Goal: Task Accomplishment & Management: Use online tool/utility

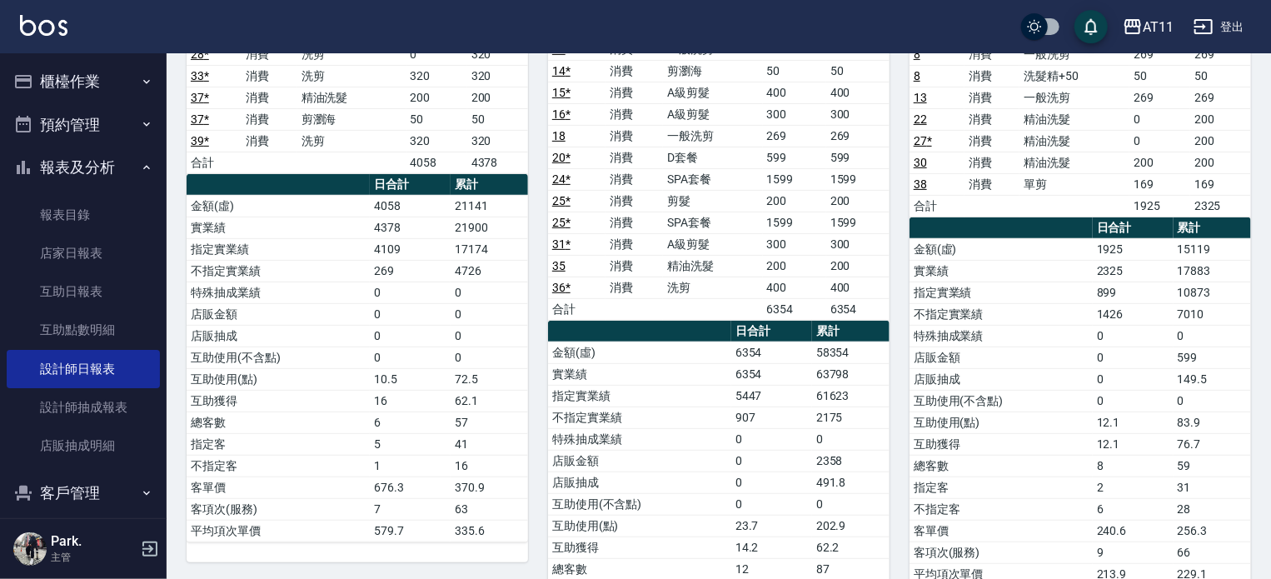
scroll to position [83, 0]
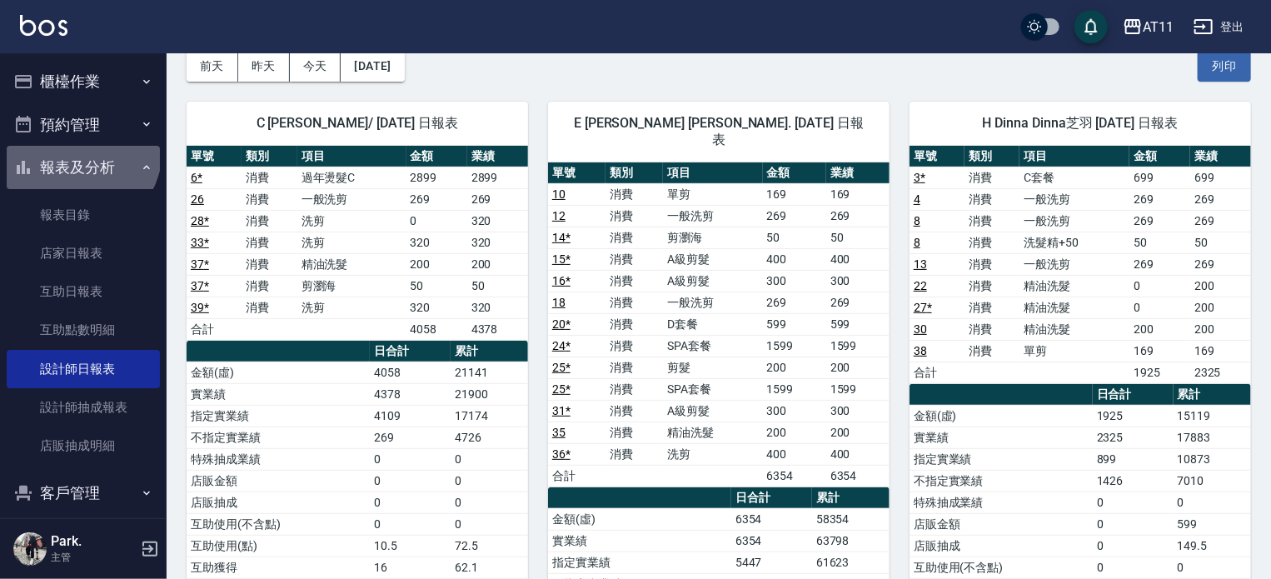
click at [77, 150] on button "報表及分析" at bounding box center [83, 167] width 153 height 43
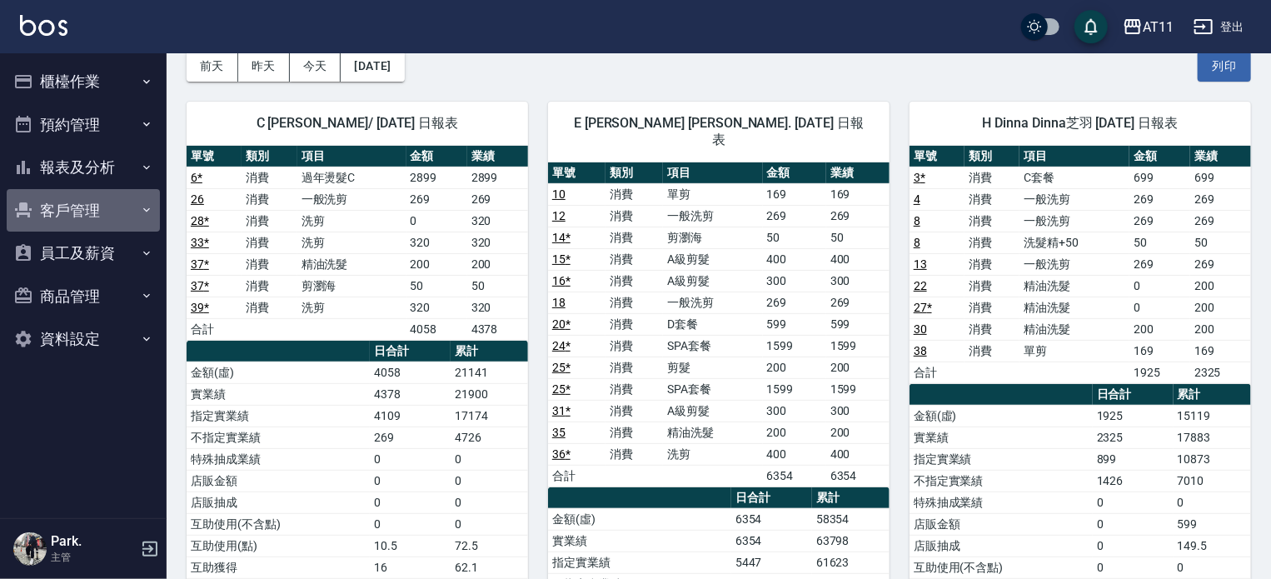
click at [78, 209] on button "客戶管理" at bounding box center [83, 210] width 153 height 43
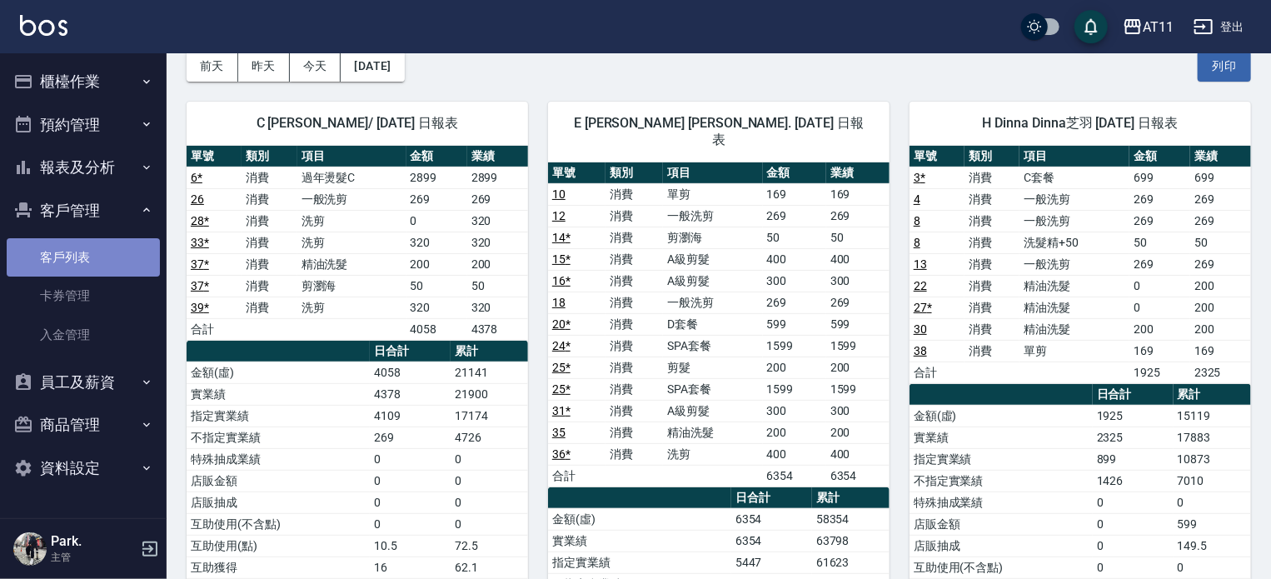
click at [75, 251] on link "客戶列表" at bounding box center [83, 257] width 153 height 38
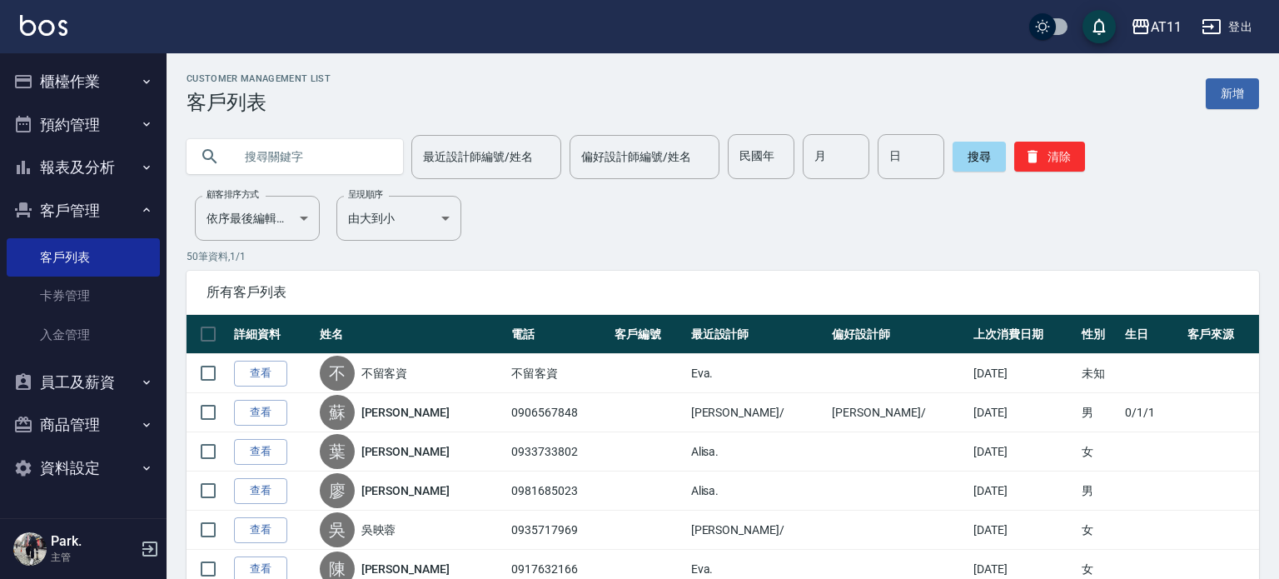
click at [301, 162] on input "text" at bounding box center [311, 156] width 157 height 45
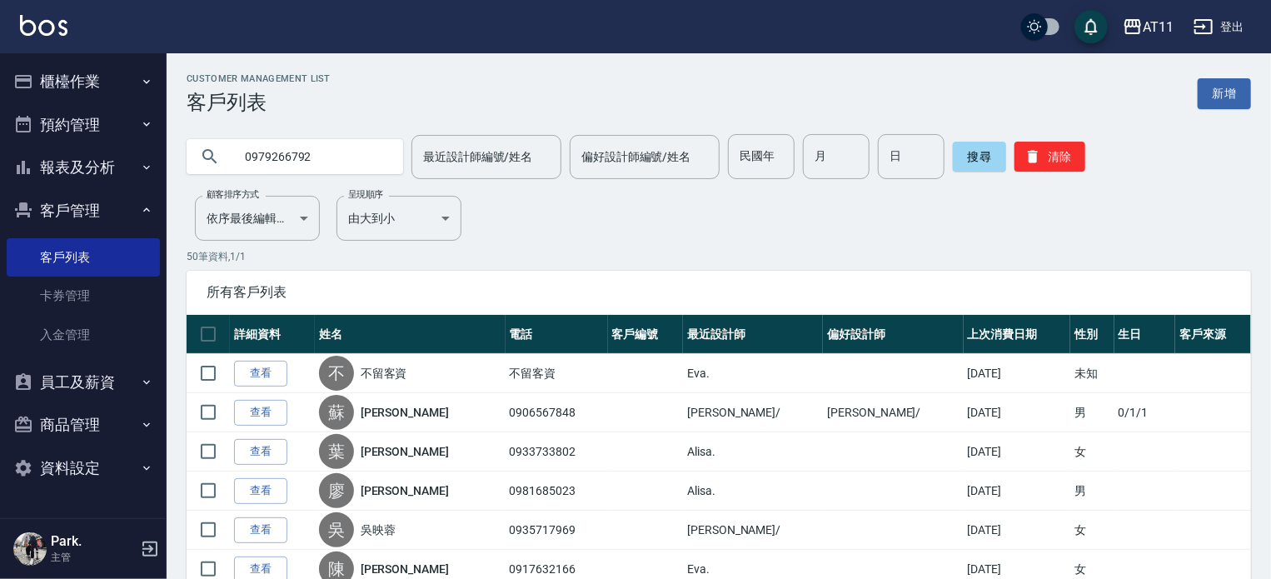
type input "0979266792"
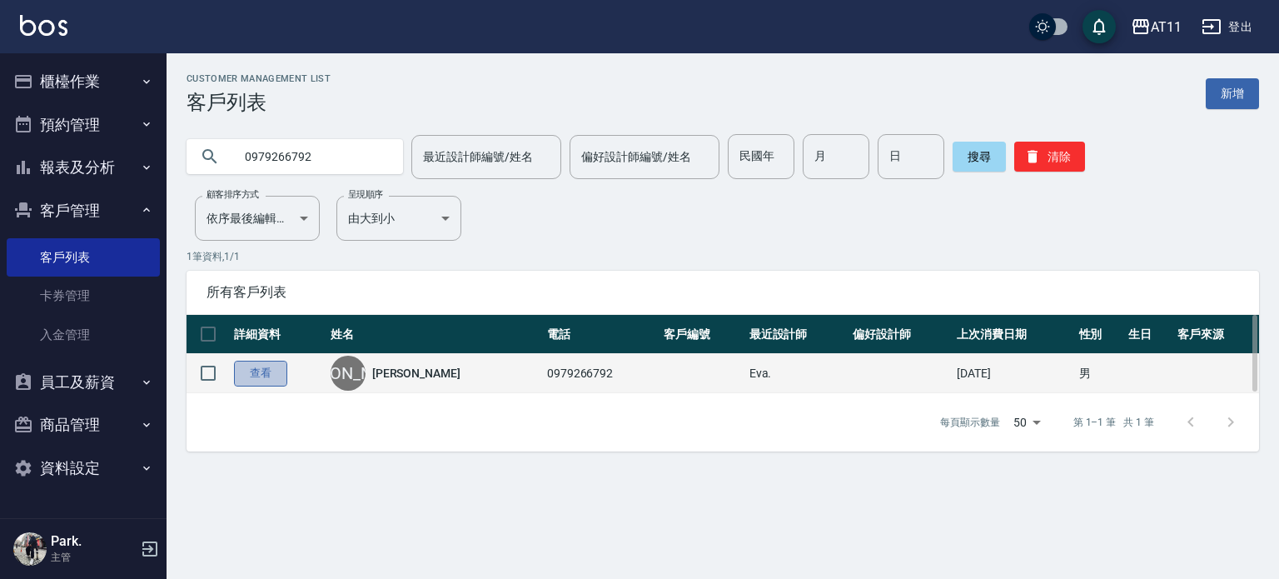
click at [266, 369] on link "查看" at bounding box center [260, 374] width 53 height 26
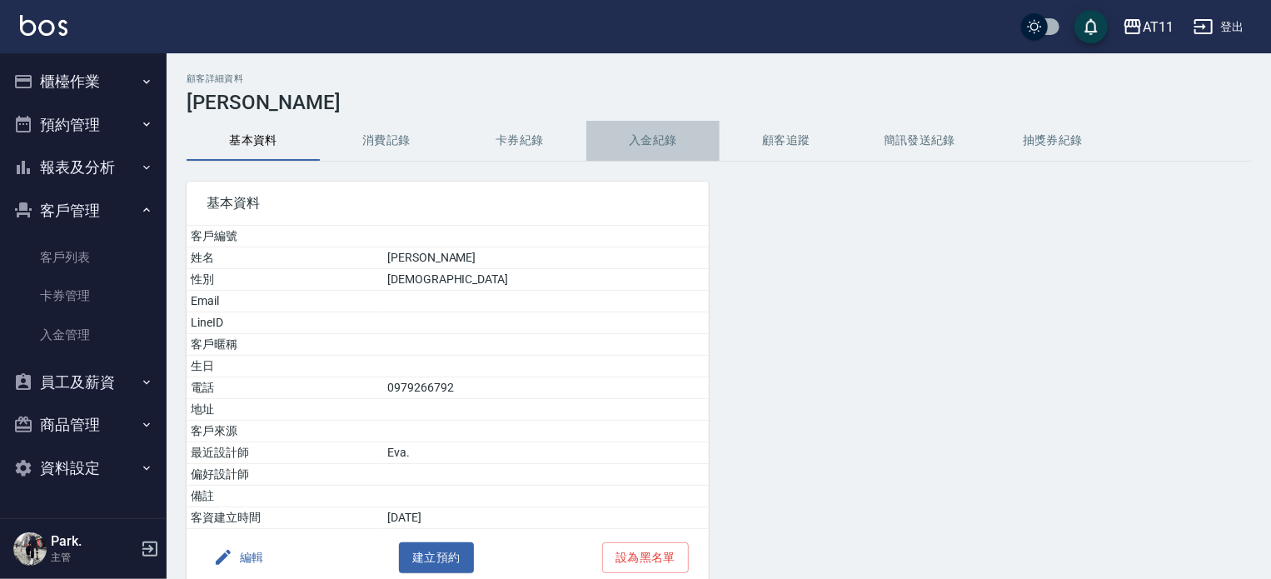
click at [639, 141] on button "入金紀錄" at bounding box center [652, 141] width 133 height 40
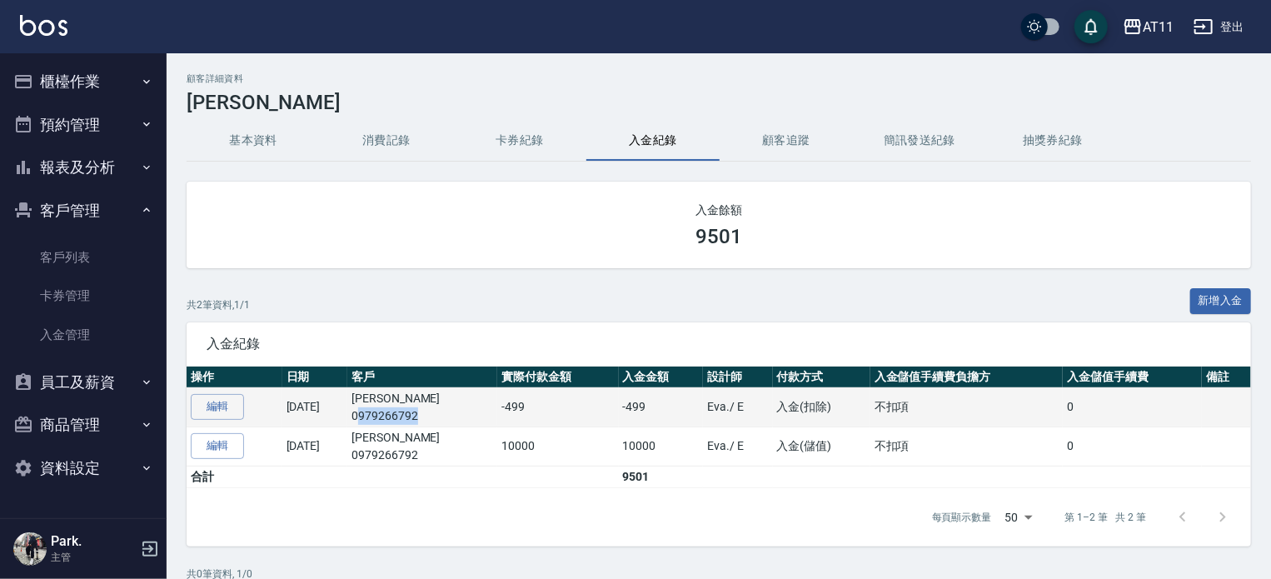
drag, startPoint x: 465, startPoint y: 415, endPoint x: 400, endPoint y: 417, distance: 65.0
click at [400, 417] on p "0979266792" at bounding box center [422, 415] width 142 height 17
click at [466, 414] on p "0979266792" at bounding box center [422, 415] width 142 height 17
click at [473, 415] on p "0979266792" at bounding box center [422, 415] width 142 height 17
drag, startPoint x: 473, startPoint y: 415, endPoint x: 410, endPoint y: 415, distance: 62.5
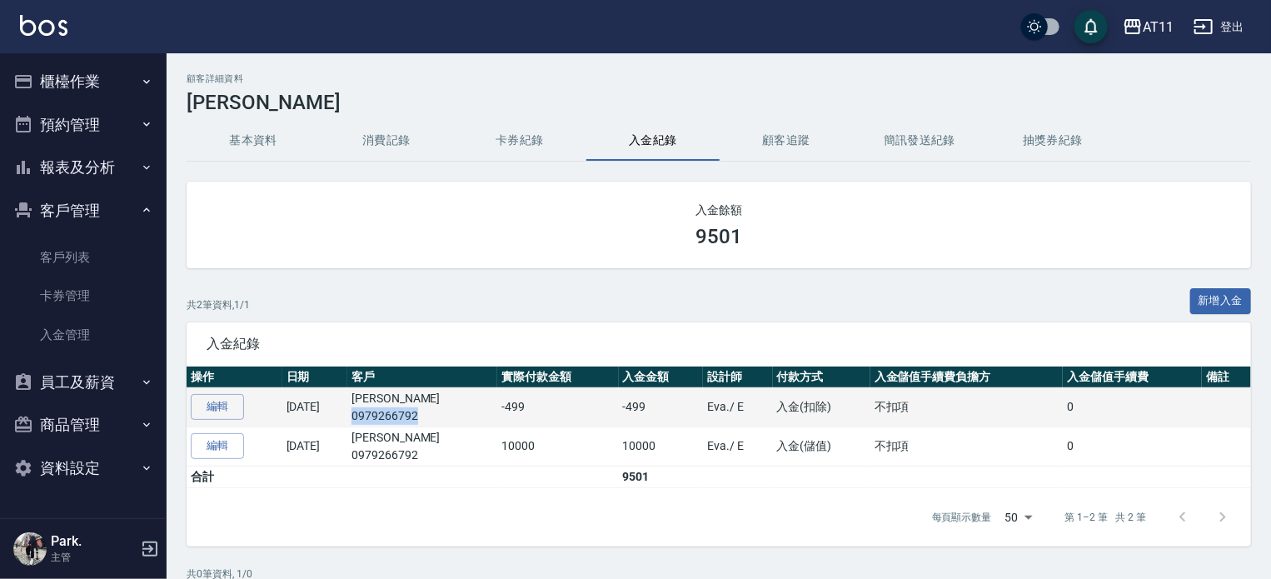
click at [410, 415] on p "0979266792" at bounding box center [422, 415] width 142 height 17
copy p "0979266792"
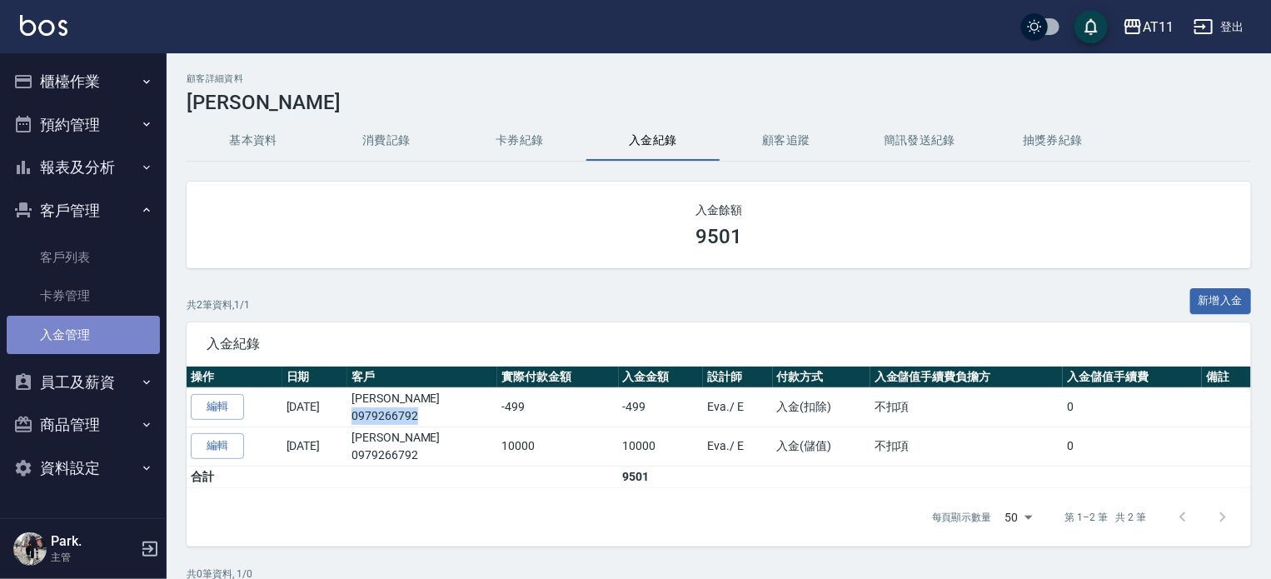
click at [77, 335] on link "入金管理" at bounding box center [83, 335] width 153 height 38
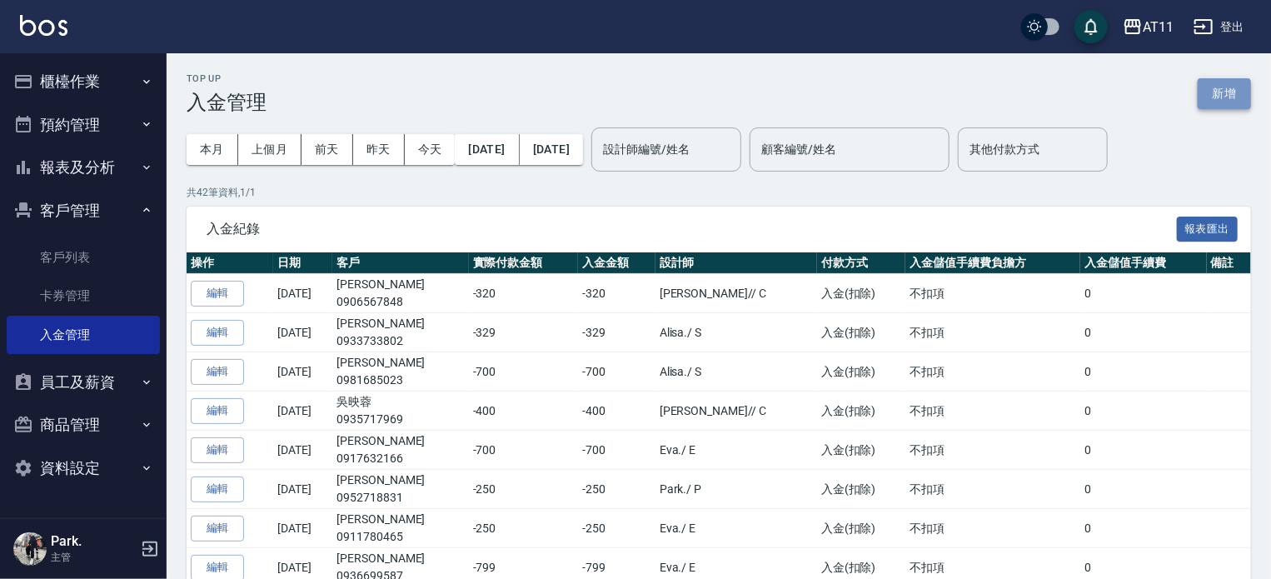
click at [1224, 94] on button "新增" at bounding box center [1223, 93] width 53 height 31
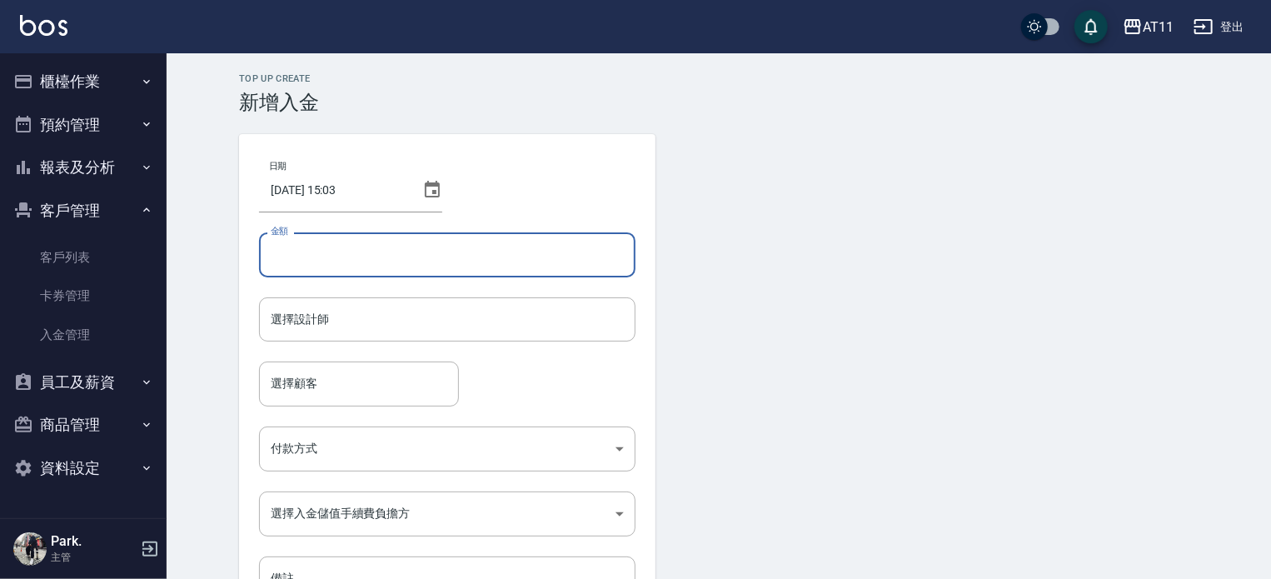
click at [372, 258] on input "金額" at bounding box center [447, 254] width 376 height 45
type input "-800"
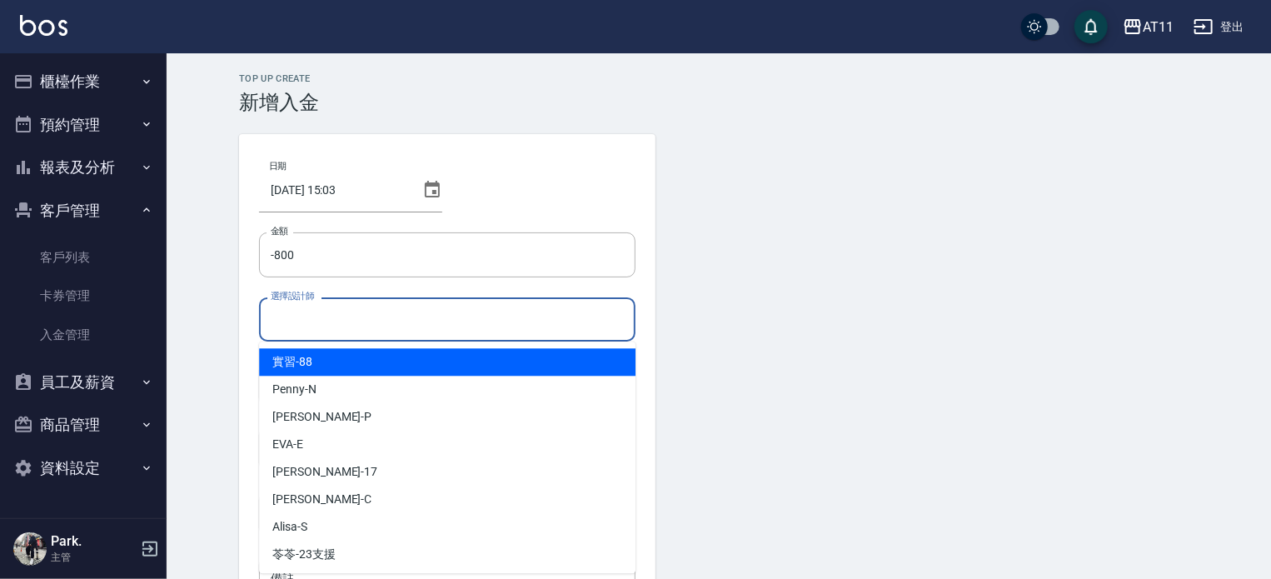
click at [346, 319] on input "選擇設計師" at bounding box center [446, 319] width 361 height 29
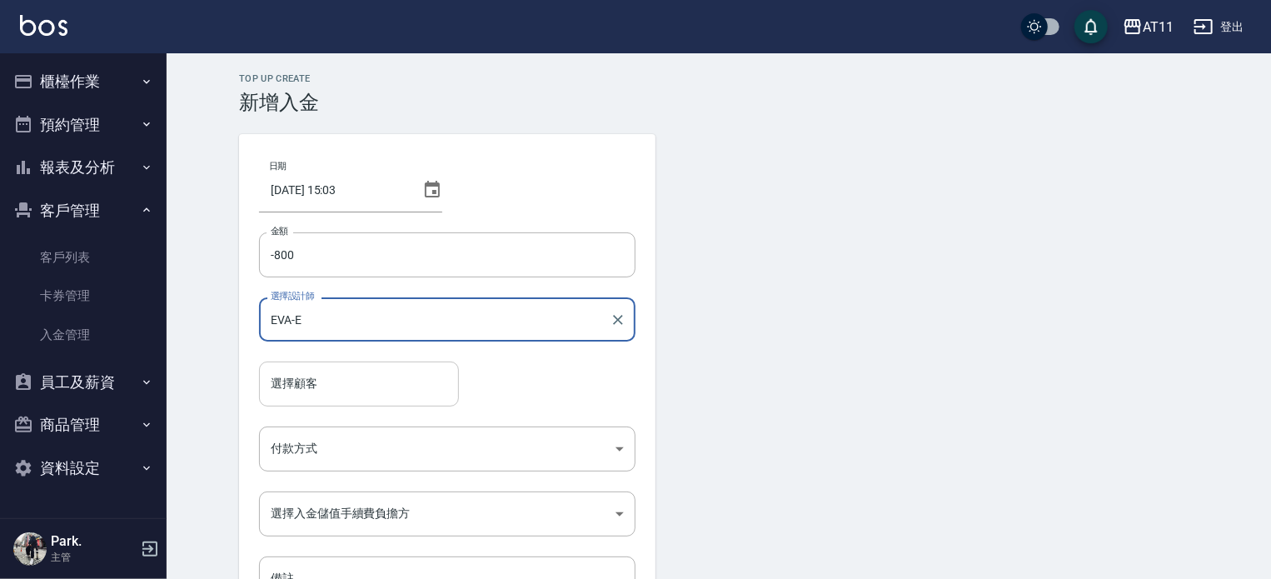
type input "EVA-E"
click at [338, 377] on input "選擇顧客" at bounding box center [358, 383] width 185 height 29
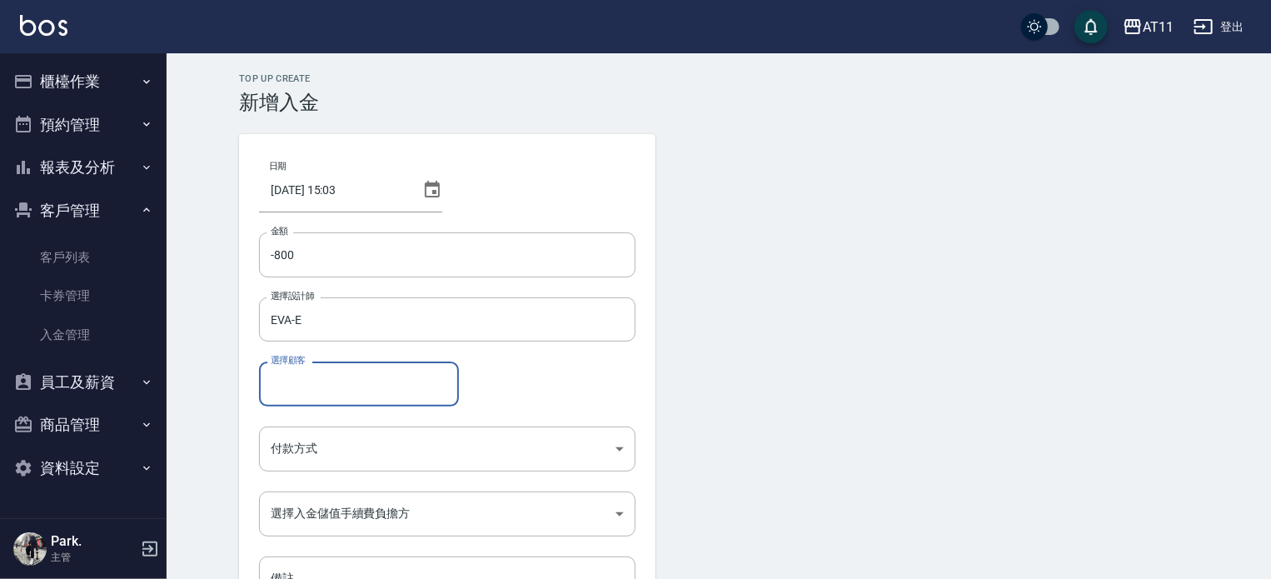
paste input "0979266792"
click at [309, 425] on span "[PERSON_NAME]/ 0979266792" at bounding box center [359, 425] width 200 height 27
type input "[PERSON_NAME]/0979266792"
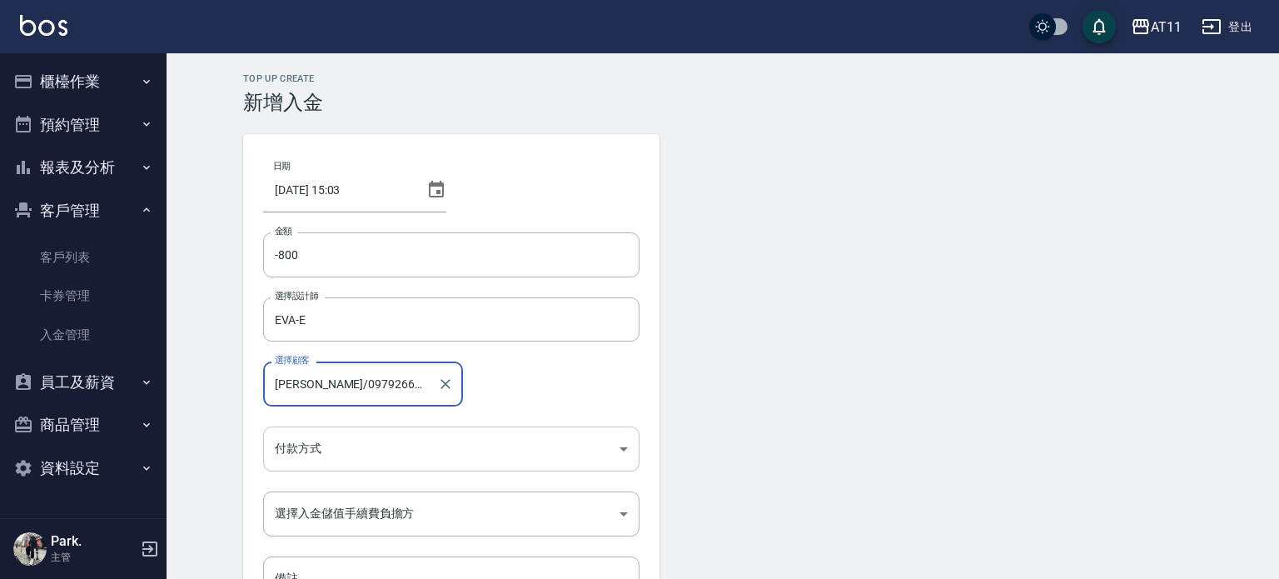
click at [334, 445] on body "AT11 登出 櫃檯作業 打帳單 帳單列表 現金收支登錄 材料自購登錄 每日結帳 排班表 現場電腦打卡 掃碼打卡 預約管理 預約管理 單日預約紀錄 單週預約紀…" at bounding box center [639, 345] width 1279 height 691
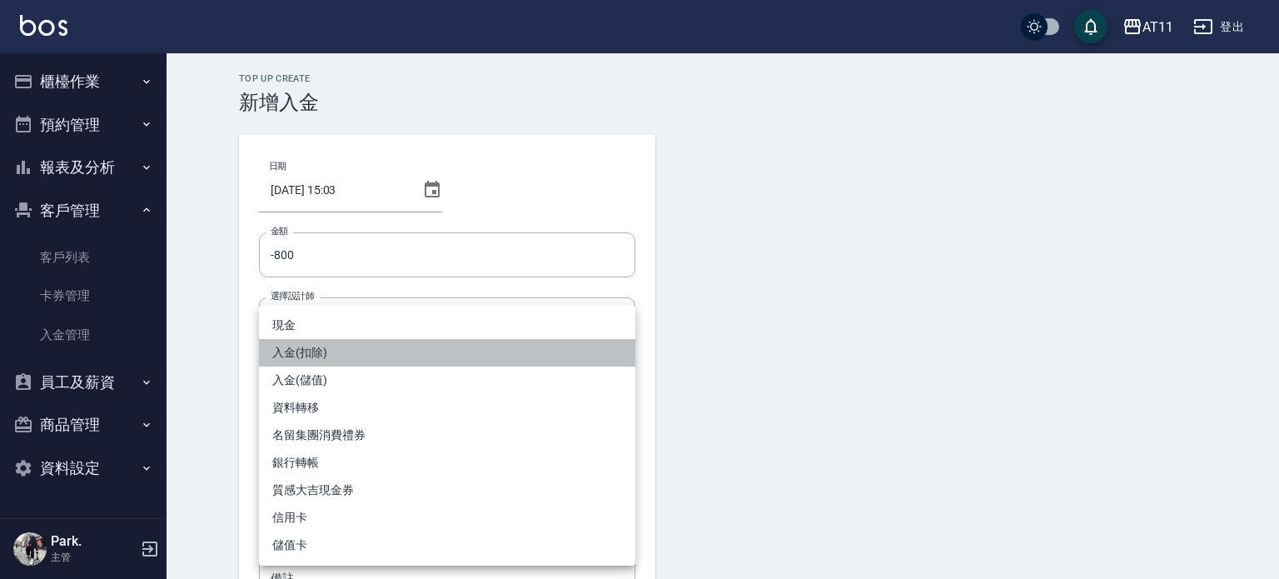
click at [355, 356] on li "入金(扣除)" at bounding box center [447, 352] width 376 height 27
type input "入金(扣除)"
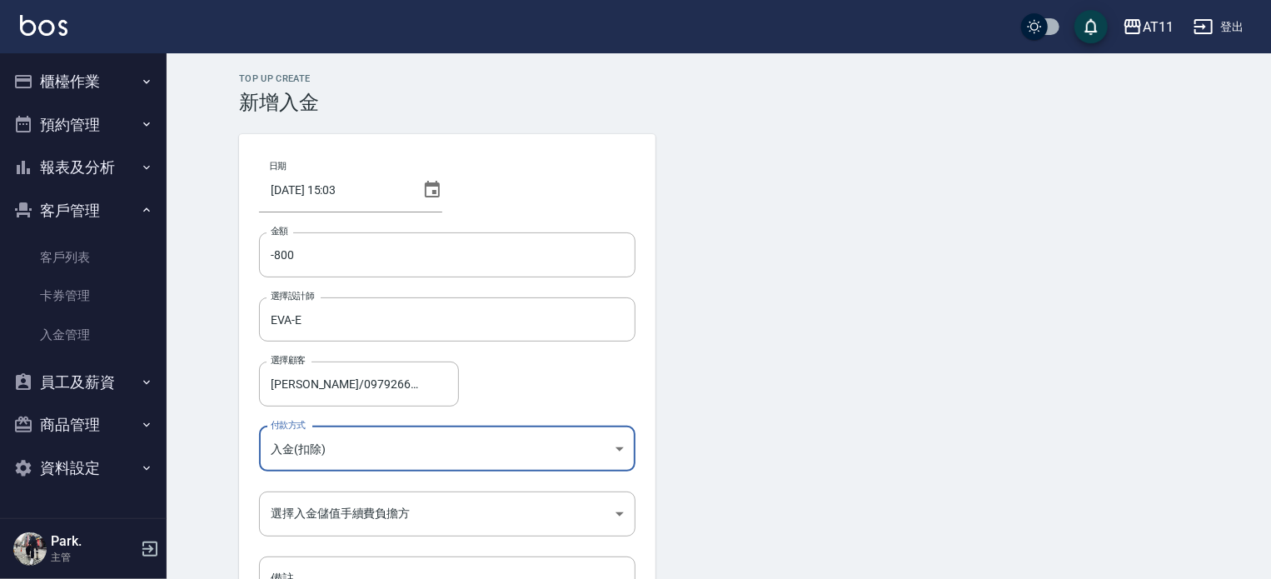
scroll to position [112, 0]
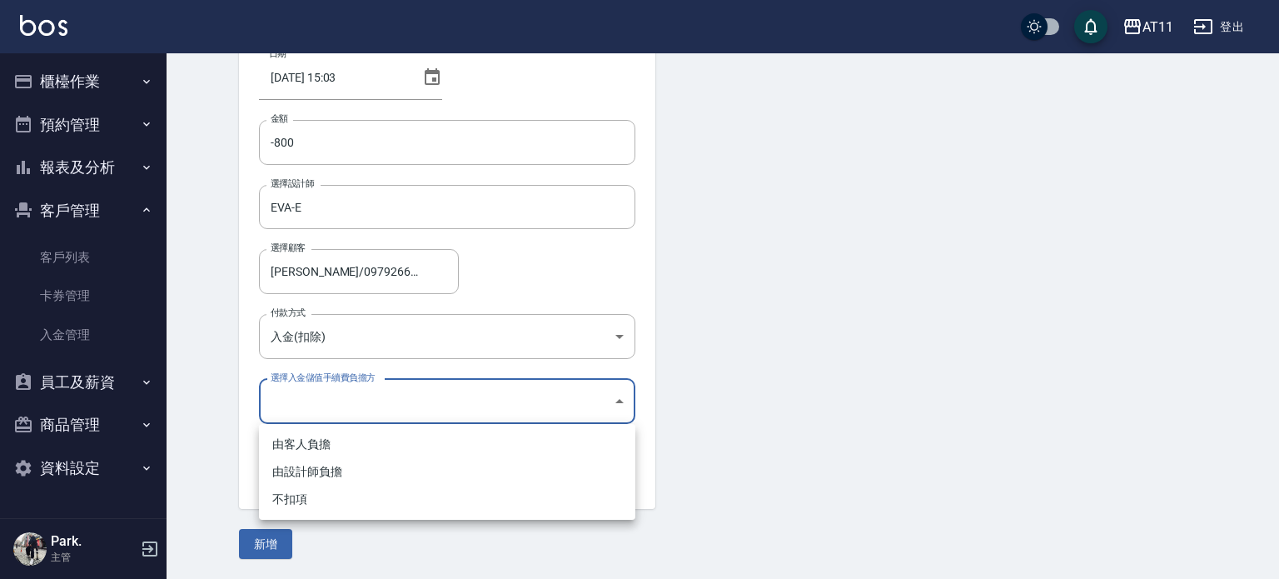
click at [386, 409] on body "AT11 登出 櫃檯作業 打帳單 帳單列表 現金收支登錄 材料自購登錄 每日結帳 排班表 現場電腦打卡 掃碼打卡 預約管理 預約管理 單日預約紀錄 單週預約紀…" at bounding box center [639, 233] width 1279 height 691
click at [376, 499] on li "不扣項" at bounding box center [447, 498] width 376 height 27
type input "WITHOUTHANDLINGFEE"
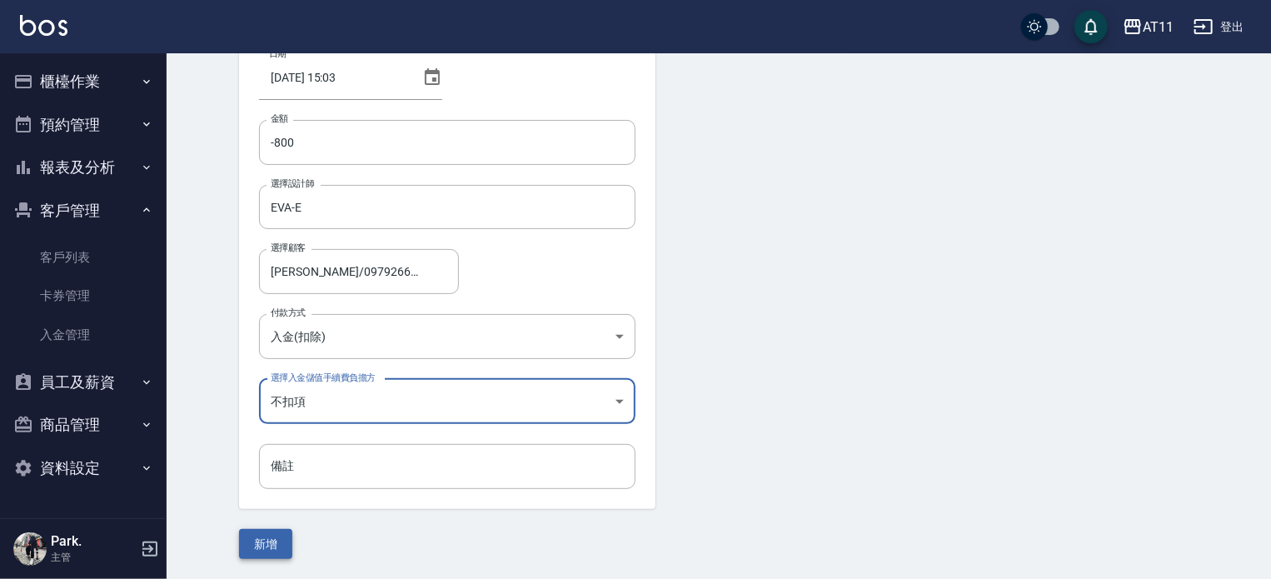
click at [276, 540] on button "新增" at bounding box center [265, 544] width 53 height 31
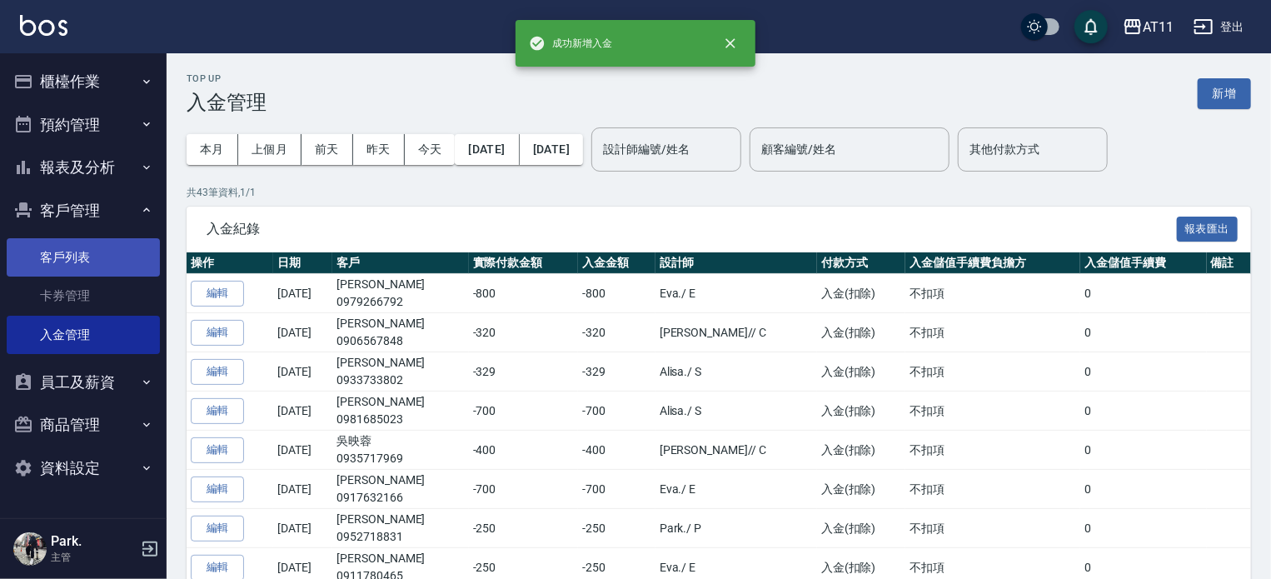
drag, startPoint x: 99, startPoint y: 254, endPoint x: 157, endPoint y: 271, distance: 60.9
click at [99, 254] on link "客戶列表" at bounding box center [83, 257] width 153 height 38
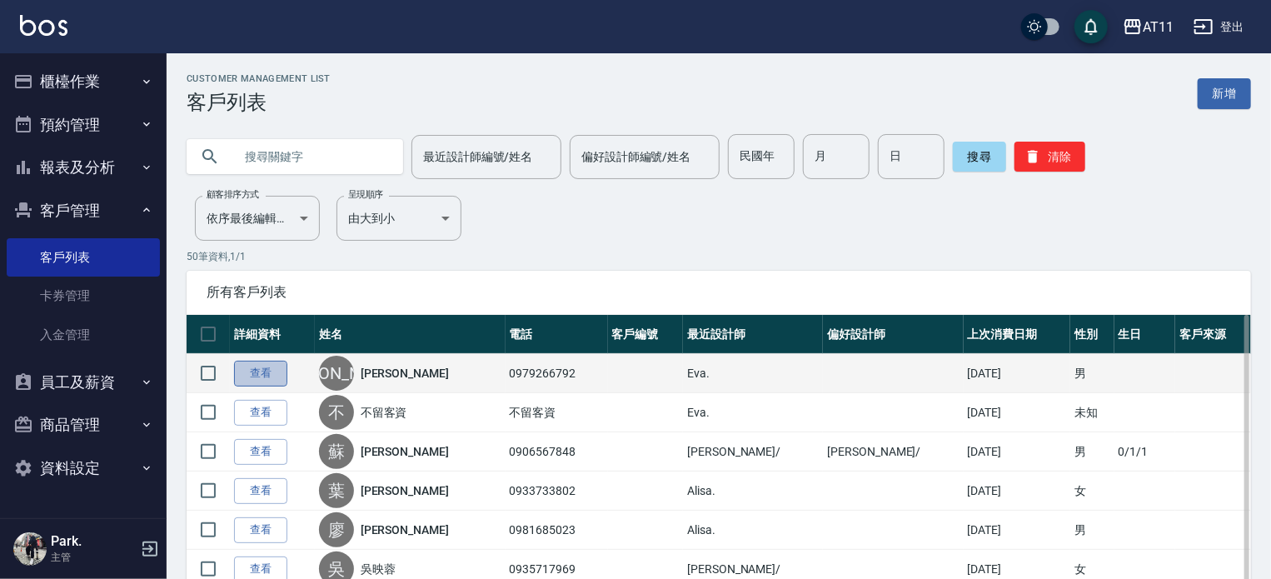
click at [256, 372] on link "查看" at bounding box center [260, 374] width 53 height 26
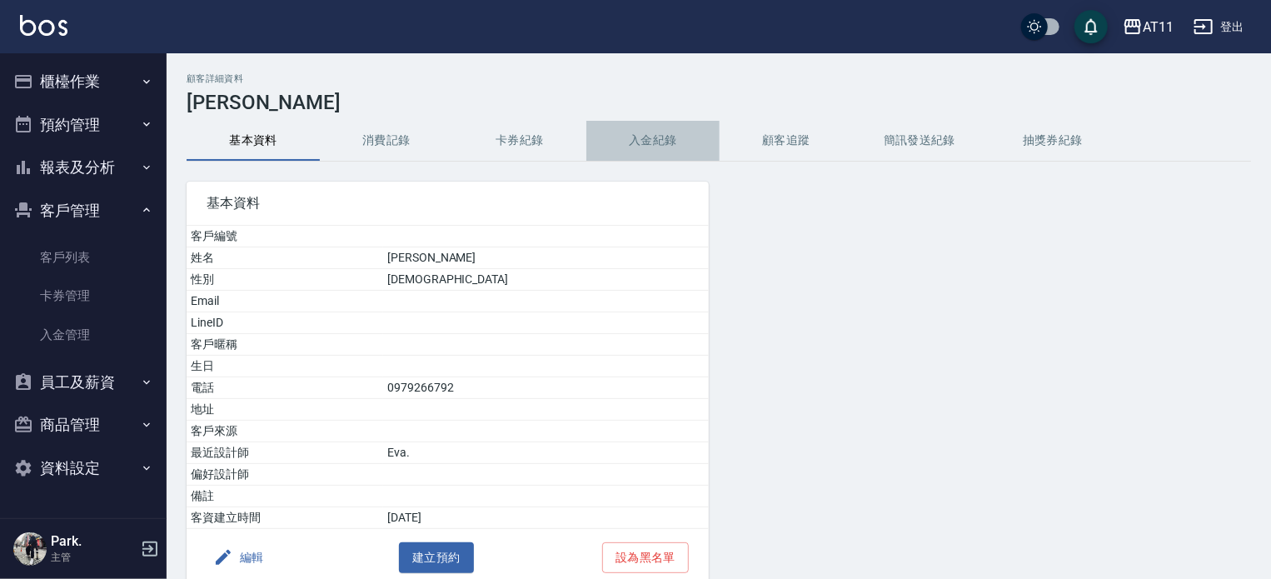
click at [654, 132] on button "入金紀錄" at bounding box center [652, 141] width 133 height 40
